Goal: Information Seeking & Learning: Check status

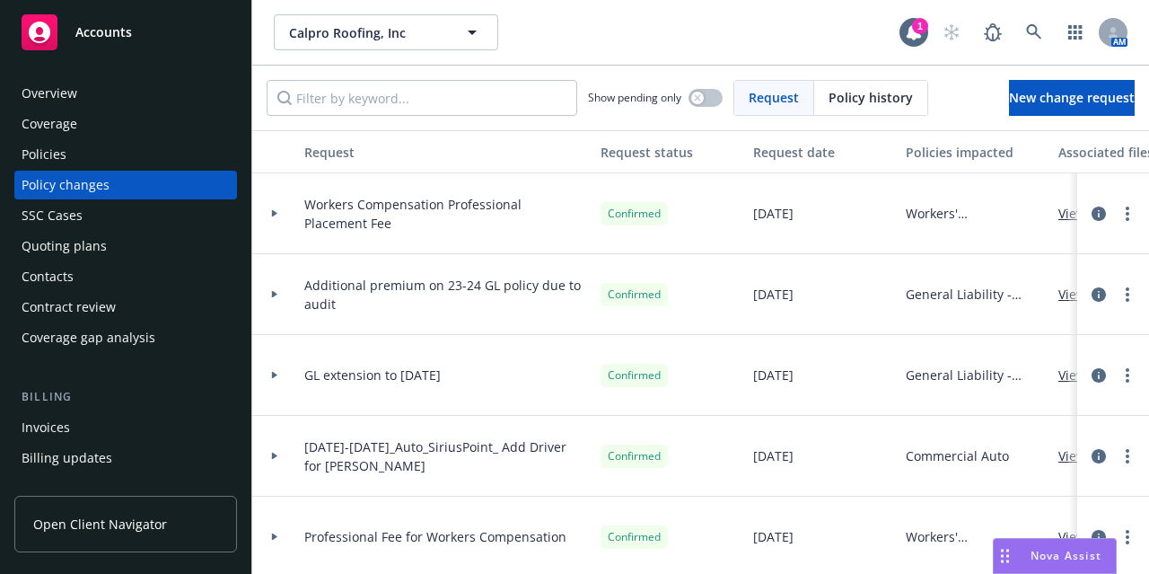
click at [149, 26] on div "Accounts" at bounding box center [126, 32] width 208 height 36
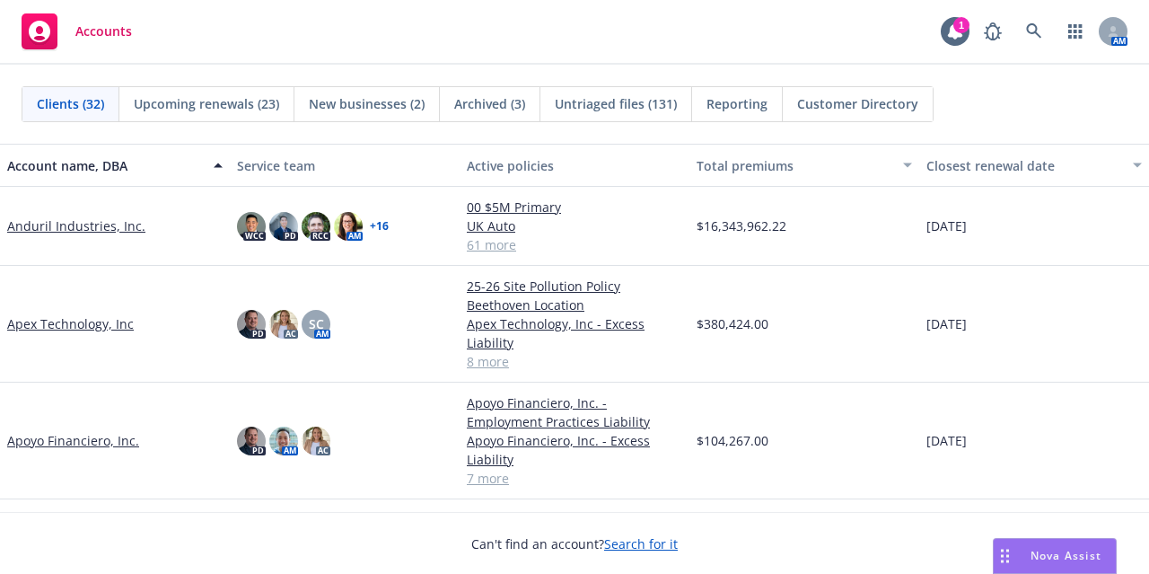
click at [47, 225] on link "Anduril Industries, Inc." at bounding box center [76, 225] width 138 height 19
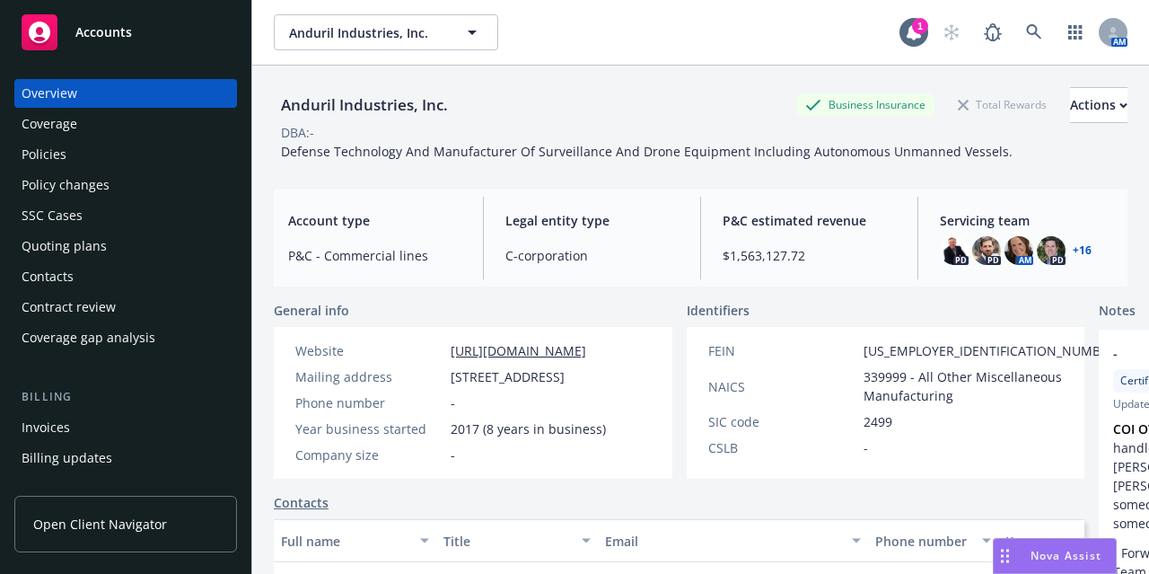
click at [88, 162] on div "Policies" at bounding box center [126, 154] width 208 height 29
